Goal: Information Seeking & Learning: Check status

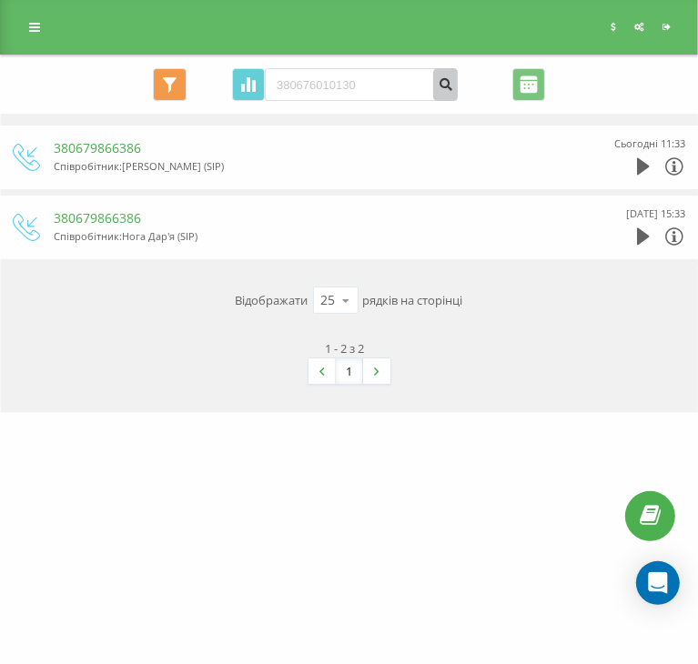
type input "380676010130"
click at [447, 84] on icon "submit" at bounding box center [445, 81] width 15 height 11
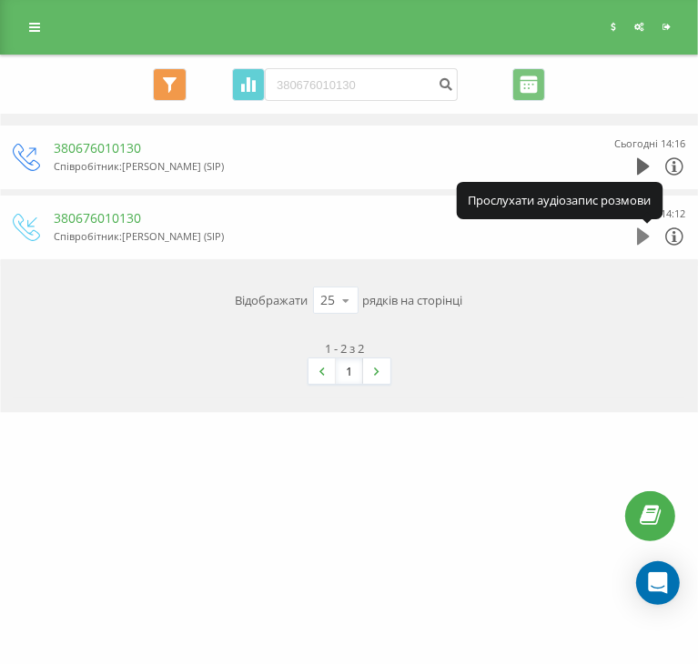
click at [650, 229] on icon at bounding box center [643, 236] width 13 height 17
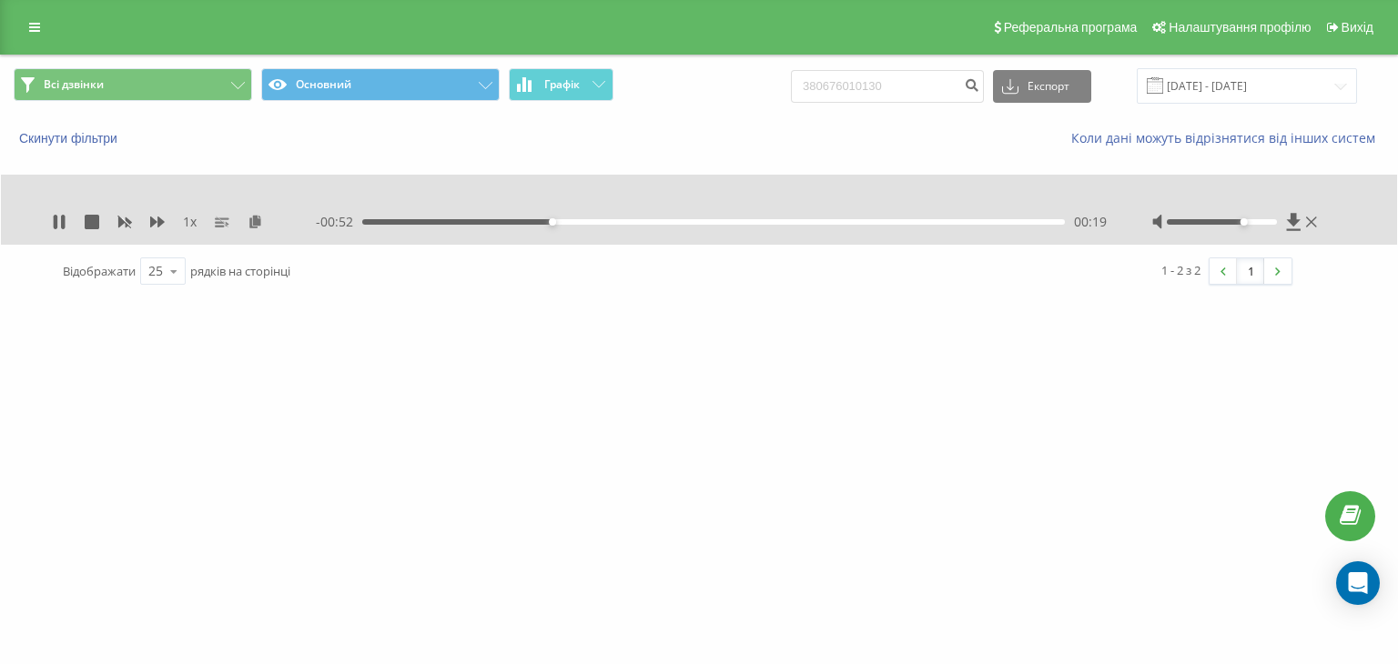
click at [697, 222] on div at bounding box center [1222, 221] width 110 height 5
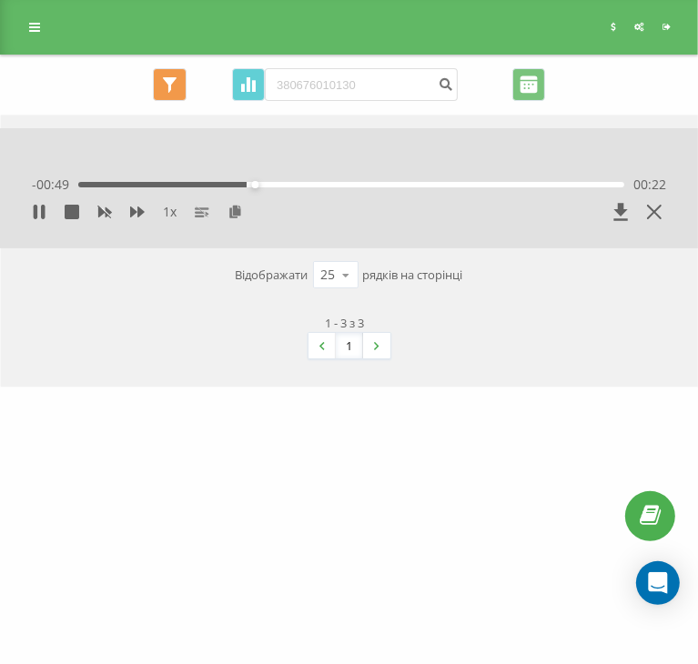
click at [304, 437] on div "[DOMAIN_NAME] 380676010130 Проекти [DOMAIN_NAME] Дашборд Центр звернень Журнал …" at bounding box center [349, 332] width 698 height 664
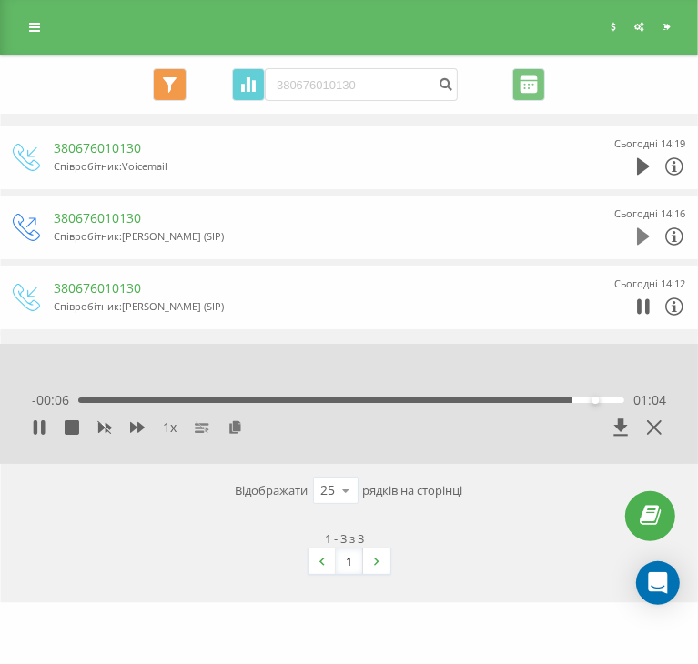
click at [650, 234] on icon at bounding box center [643, 236] width 13 height 18
click at [163, 527] on div "1 - 3 з 3 1" at bounding box center [349, 552] width 672 height 71
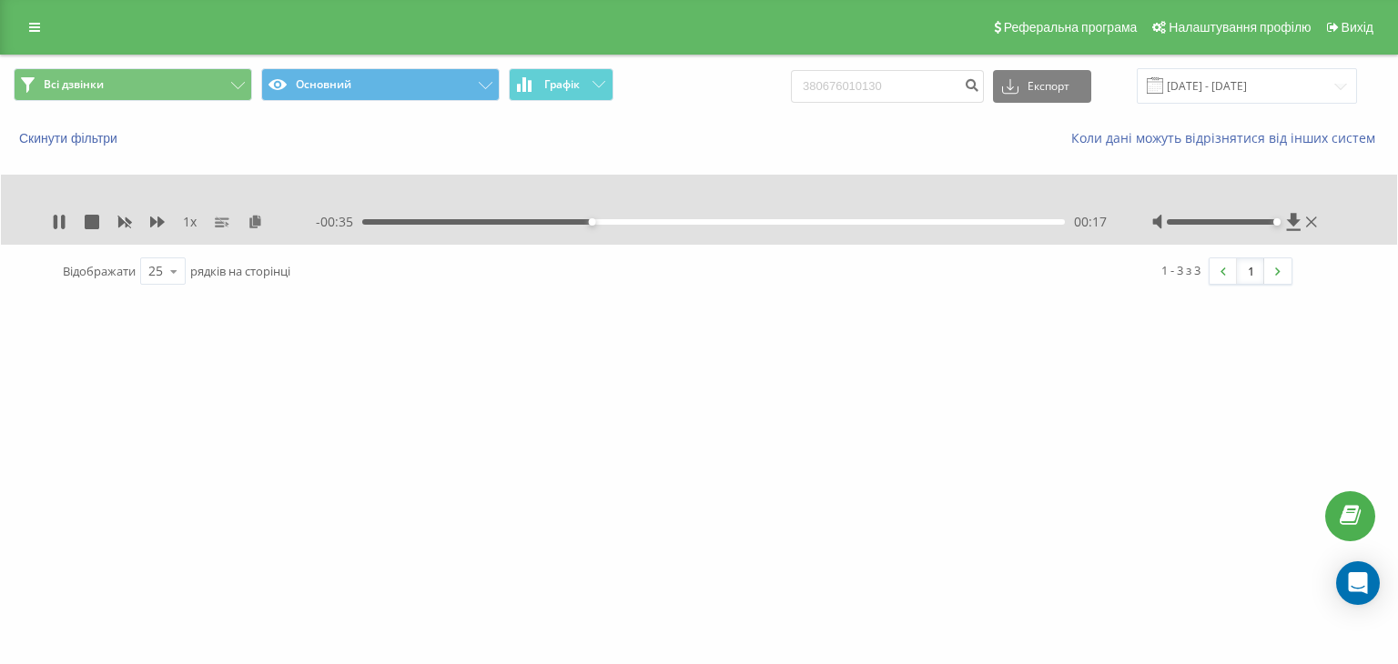
drag, startPoint x: 1248, startPoint y: 221, endPoint x: 1277, endPoint y: 223, distance: 29.2
click at [697, 223] on div at bounding box center [1222, 221] width 110 height 5
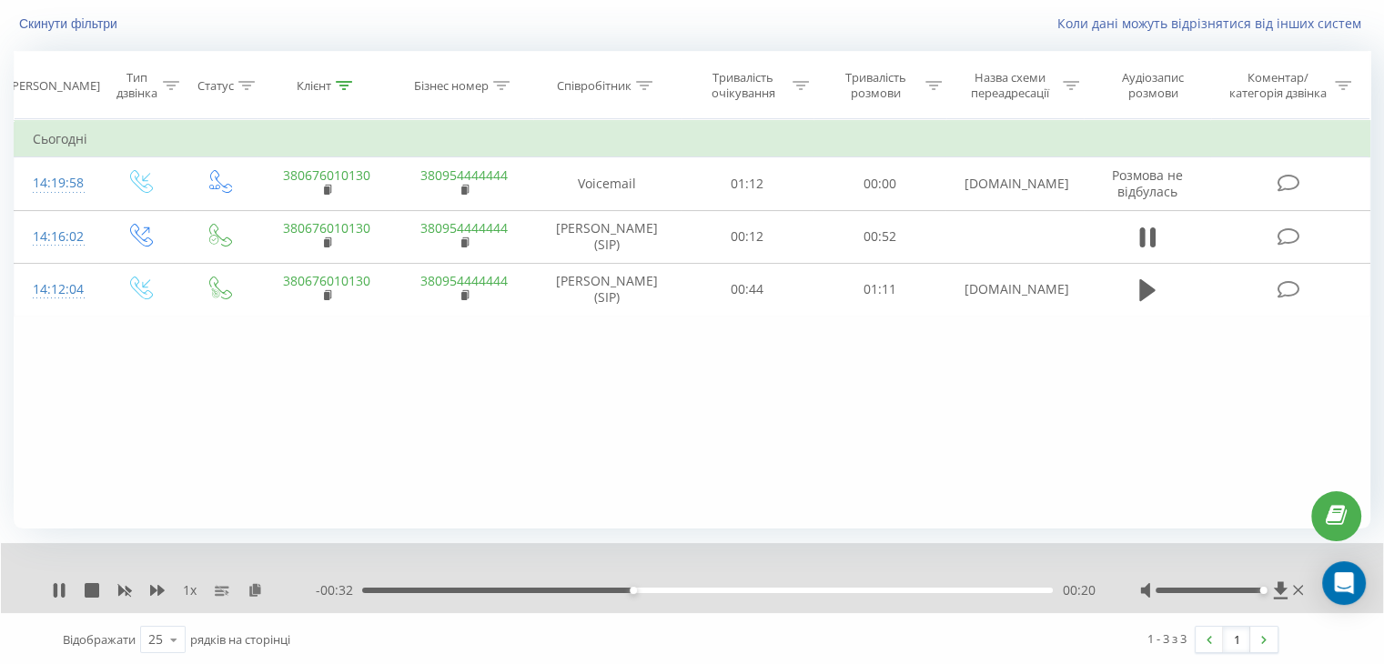
scroll to position [116, 0]
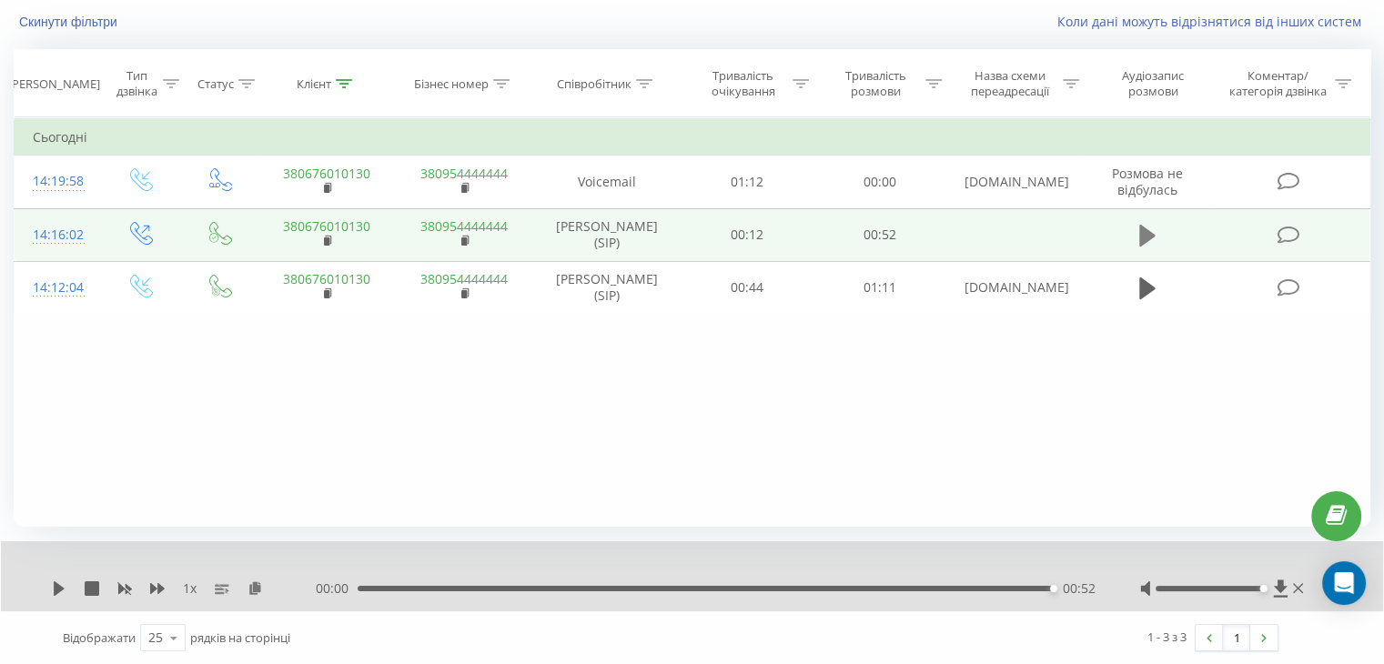
click at [697, 234] on icon at bounding box center [1147, 236] width 16 height 22
click at [671, 587] on div "00:52" at bounding box center [705, 588] width 695 height 5
click at [62, 583] on icon at bounding box center [59, 588] width 15 height 15
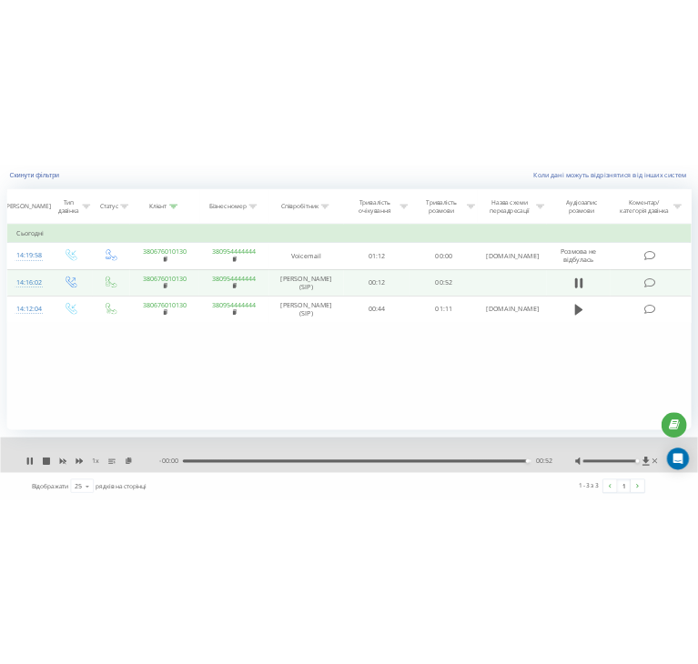
scroll to position [0, 0]
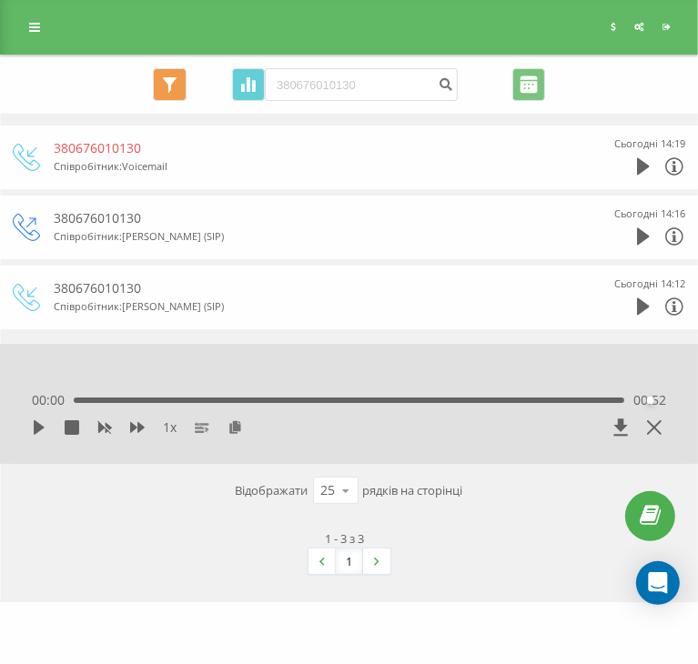
click at [178, 549] on div "1 - 3 з 3 1" at bounding box center [349, 552] width 672 height 71
click at [437, 89] on button "submit" at bounding box center [445, 84] width 25 height 33
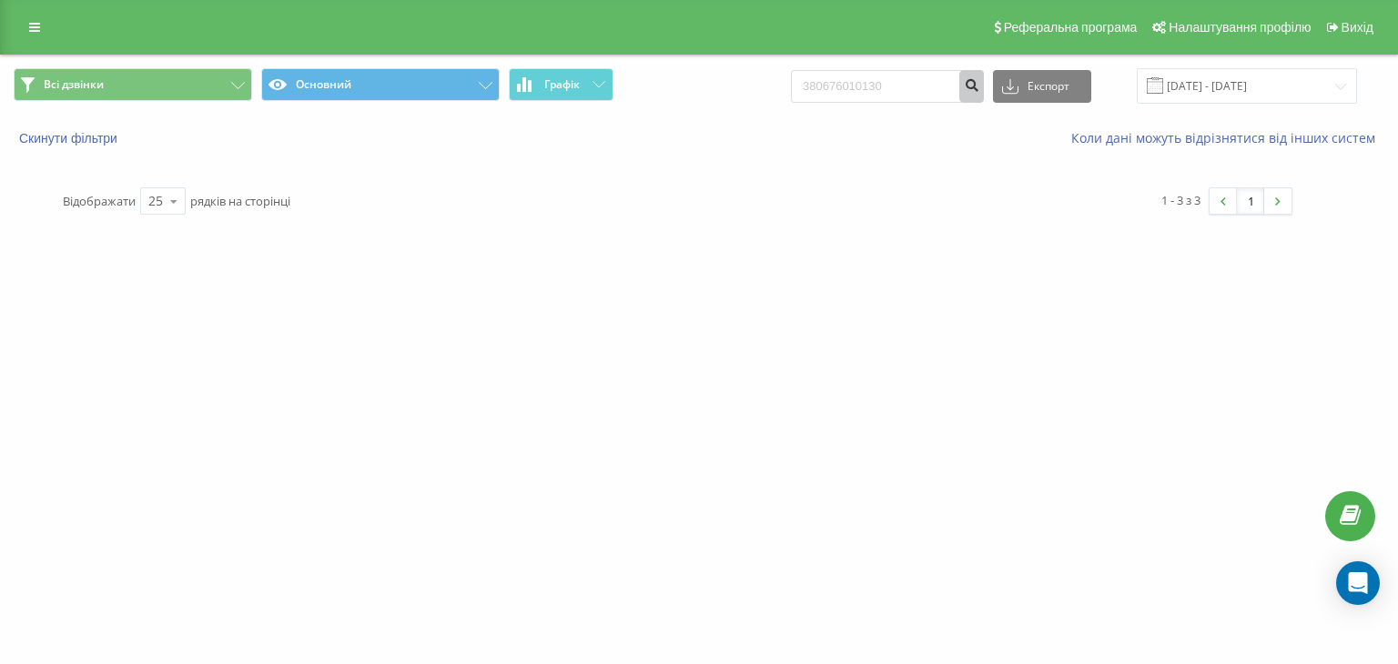
click at [697, 83] on icon "submit" at bounding box center [971, 82] width 15 height 11
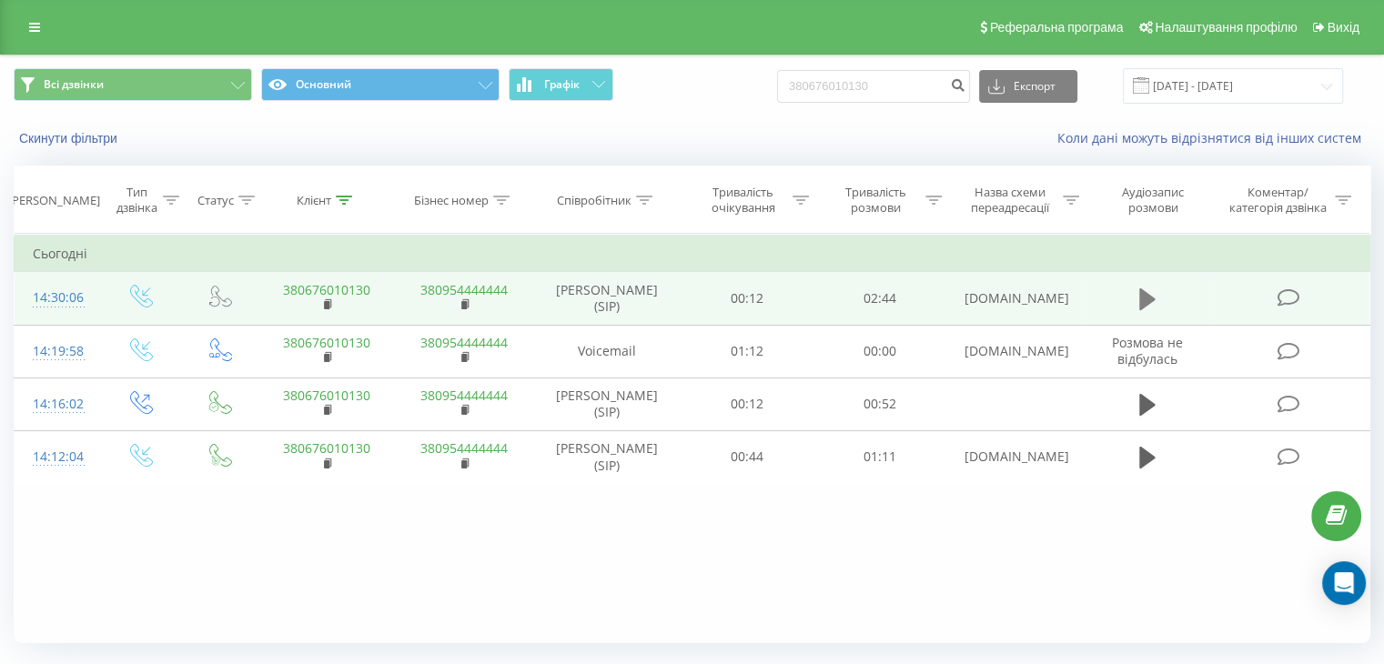
click at [1146, 303] on icon at bounding box center [1147, 299] width 16 height 22
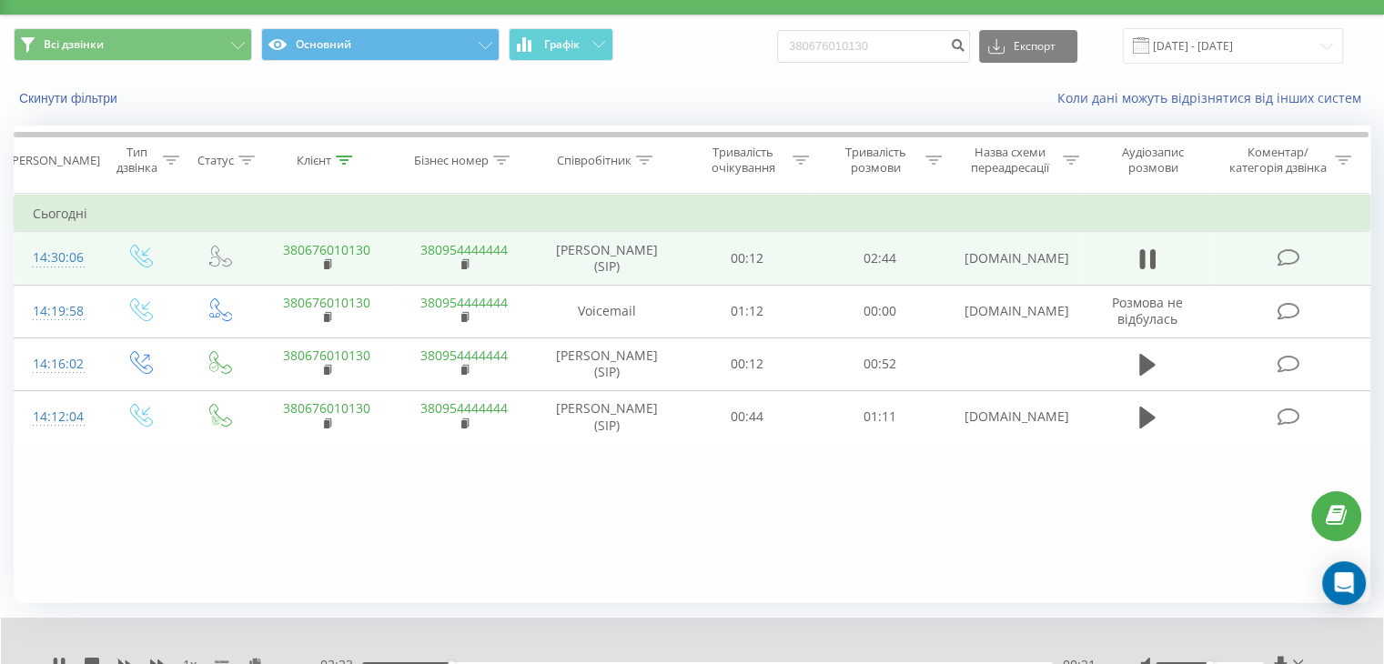
scroll to position [116, 0]
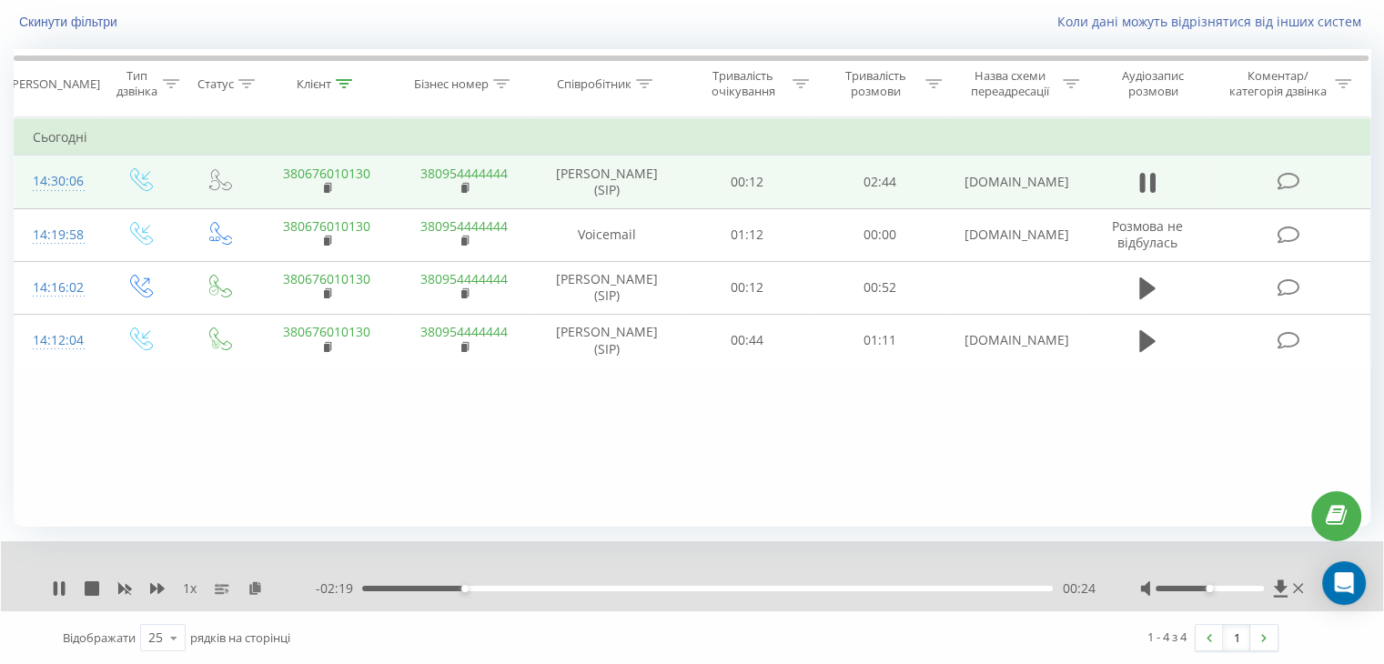
click at [858, 478] on div "Фільтрувати за умовою Дорівнює Введіть значення Скасувати OK Фільтрувати за умо…" at bounding box center [692, 321] width 1357 height 409
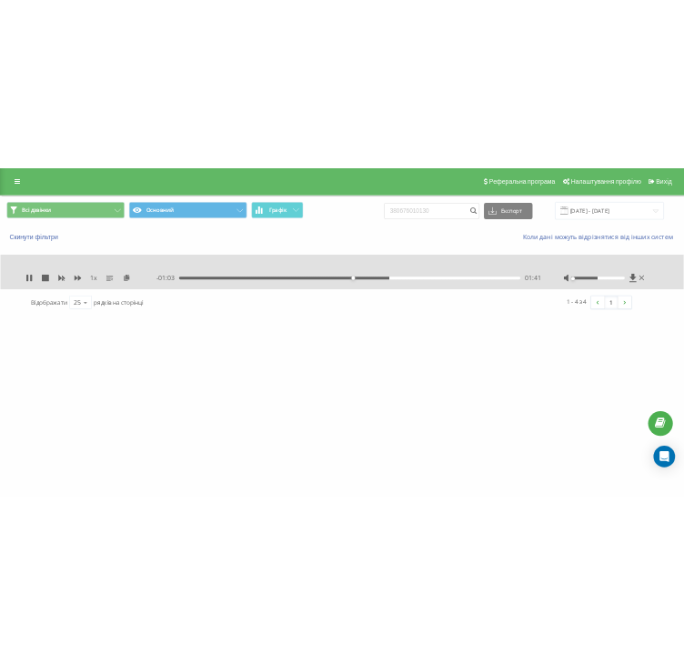
scroll to position [0, 0]
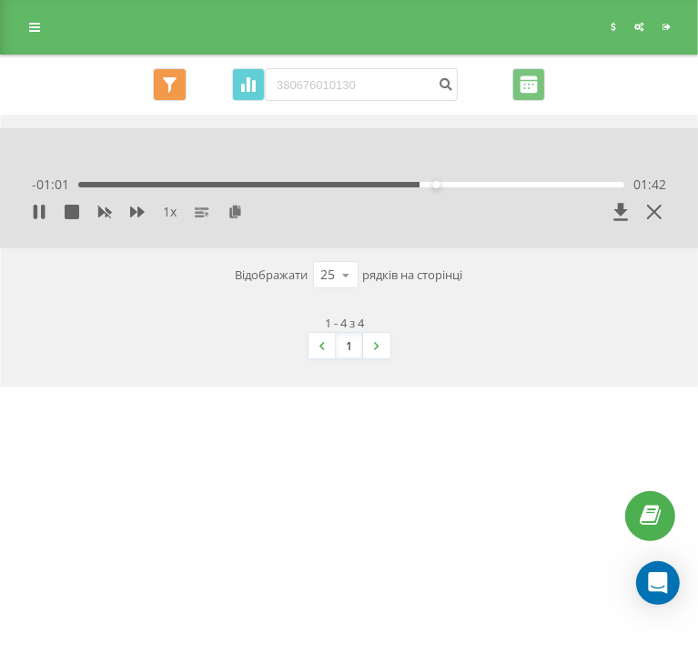
click at [162, 419] on div "ukrpas.com.ua 380676010130 Проекти ukrpas.com.ua Дашборд Центр звернень Журнал …" at bounding box center [349, 332] width 698 height 664
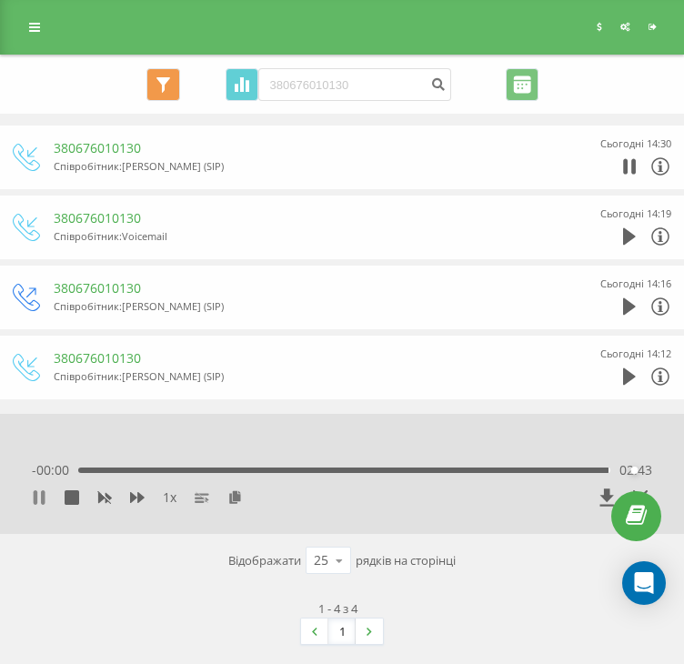
click at [34, 497] on icon at bounding box center [36, 497] width 4 height 15
